Goal: Use online tool/utility: Utilize a website feature to perform a specific function

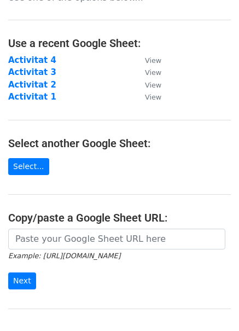
scroll to position [55, 0]
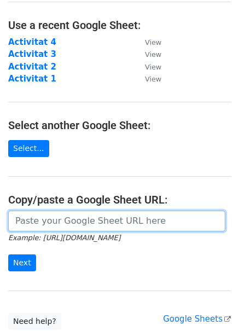
click at [130, 214] on input "url" at bounding box center [116, 221] width 217 height 21
paste input "[URL][DOMAIN_NAME]"
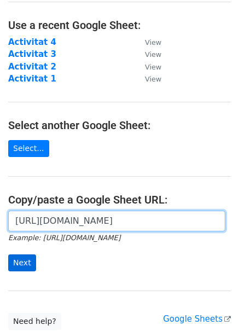
type input "https://docs.google.com/spreadsheets/d/1IG4IA-hCSuZqd5wDiZ1n9_pkVhnXfArNkpGlx3v…"
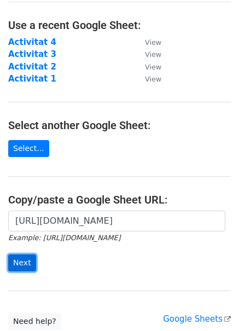
click at [11, 262] on input "Next" at bounding box center [22, 263] width 28 height 17
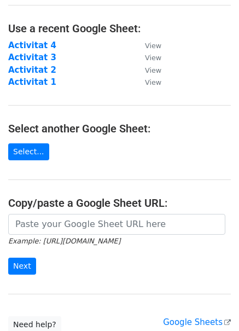
scroll to position [109, 0]
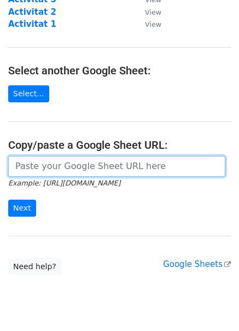
click at [78, 163] on input "url" at bounding box center [116, 166] width 217 height 21
click at [114, 158] on input "url" at bounding box center [116, 166] width 217 height 21
paste input "[URL][DOMAIN_NAME]"
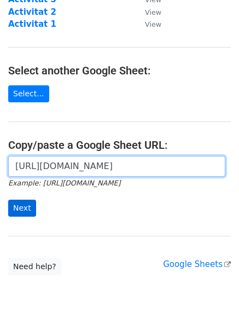
type input "[URL][DOMAIN_NAME]"
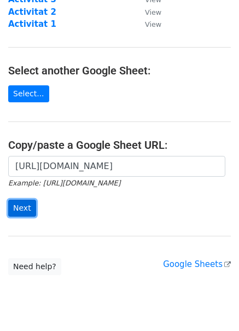
click at [20, 207] on input "Next" at bounding box center [22, 208] width 28 height 17
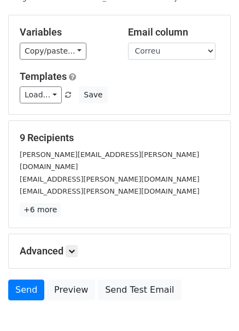
scroll to position [92, 0]
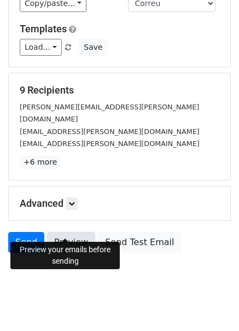
click at [61, 232] on link "Preview" at bounding box center [71, 242] width 48 height 21
click at [59, 232] on link "Preview" at bounding box center [71, 242] width 48 height 21
